Goal: Information Seeking & Learning: Understand process/instructions

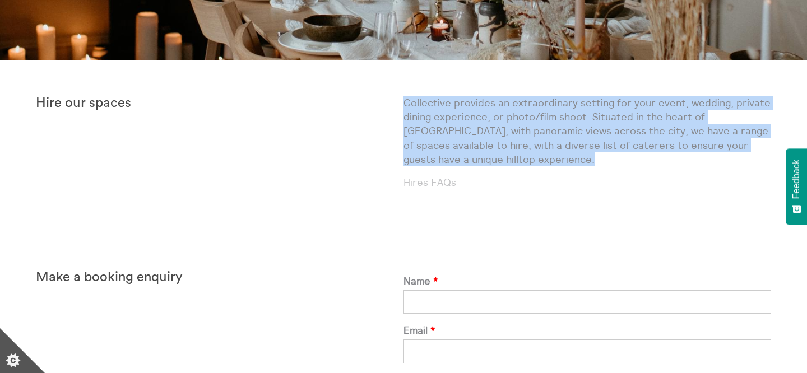
click at [435, 187] on link "Hires FAQs" at bounding box center [430, 182] width 53 height 13
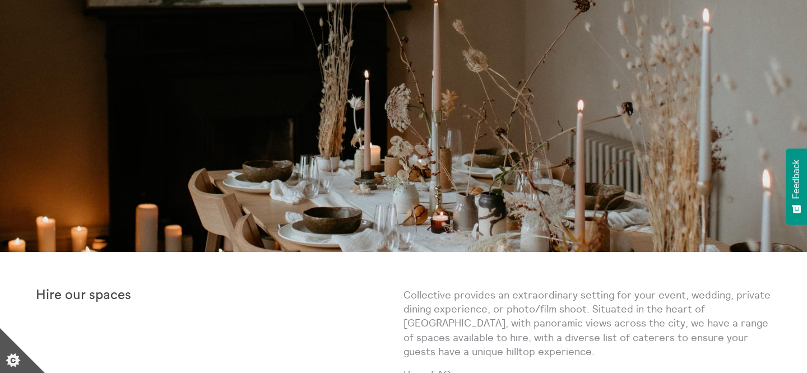
scroll to position [226, 0]
